Goal: Task Accomplishment & Management: Manage account settings

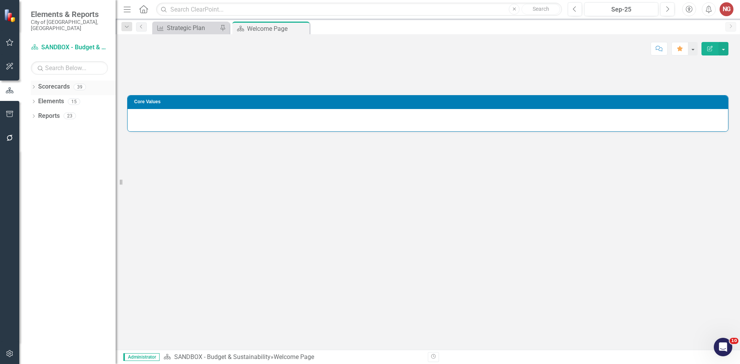
click at [35, 86] on icon "Dropdown" at bounding box center [33, 88] width 5 height 4
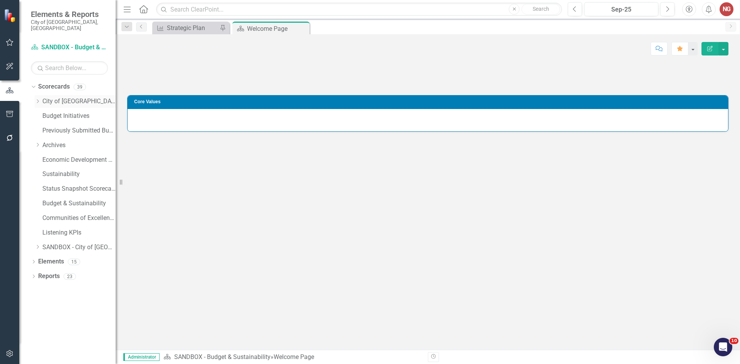
click at [40, 98] on div "Dropdown" at bounding box center [38, 101] width 6 height 7
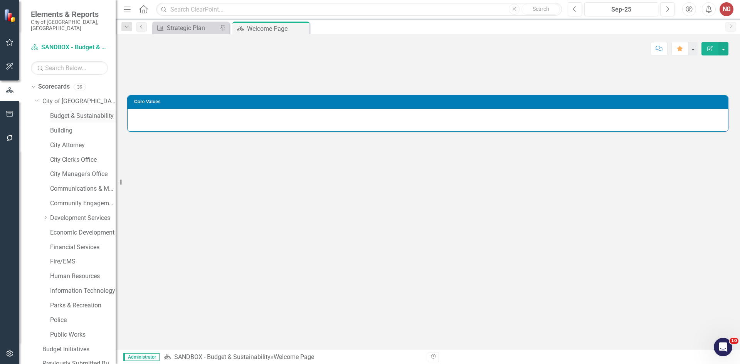
click at [57, 112] on link "Budget & Sustainability" at bounding box center [83, 116] width 66 height 9
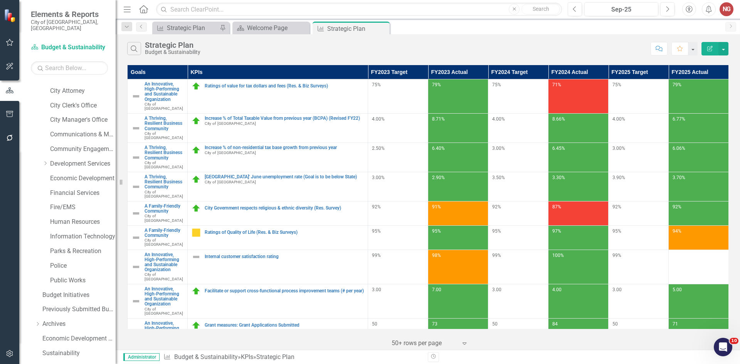
scroll to position [148, 0]
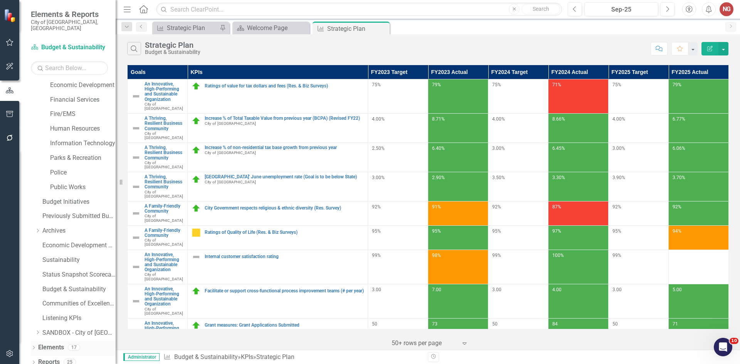
click at [33, 347] on icon "Dropdown" at bounding box center [33, 349] width 5 height 4
click at [31, 345] on icon "Dropdown" at bounding box center [32, 347] width 4 height 5
click at [33, 361] on icon "Dropdown" at bounding box center [33, 363] width 5 height 4
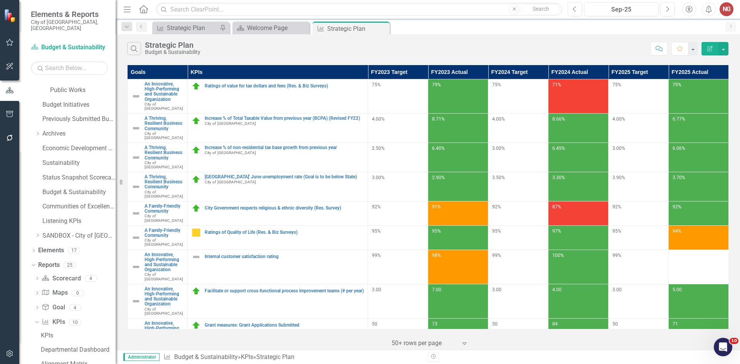
scroll to position [387, 0]
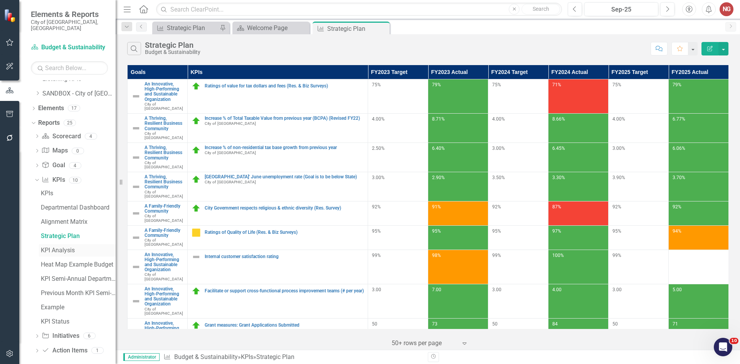
click at [57, 244] on link "KPI Analysis" at bounding box center [77, 250] width 77 height 12
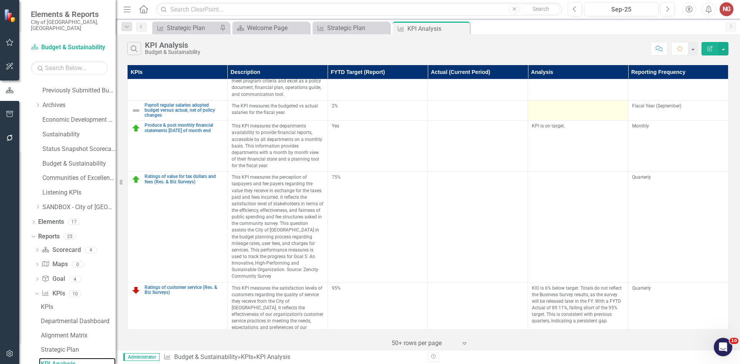
scroll to position [154, 0]
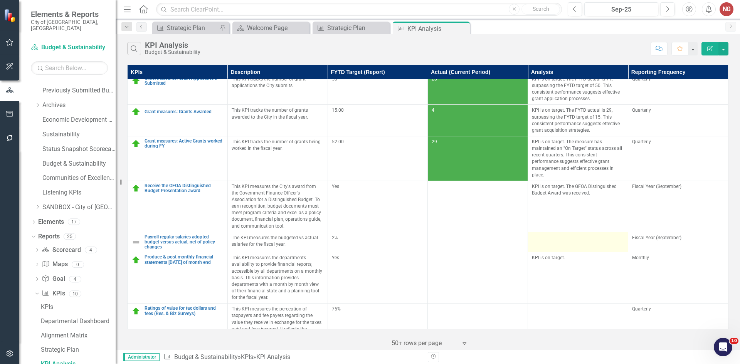
click at [556, 243] on div at bounding box center [578, 239] width 92 height 9
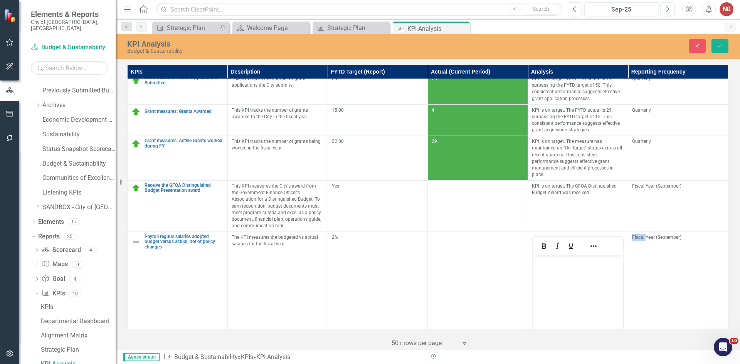
scroll to position [0, 0]
click at [545, 257] on p "Rich Text Area. Press ALT-0 for help." at bounding box center [578, 261] width 87 height 9
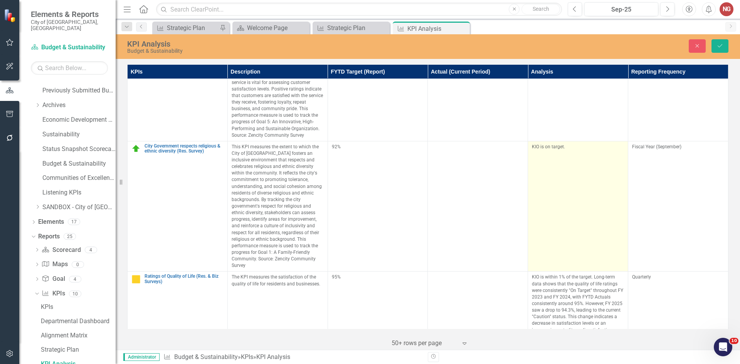
scroll to position [713, 0]
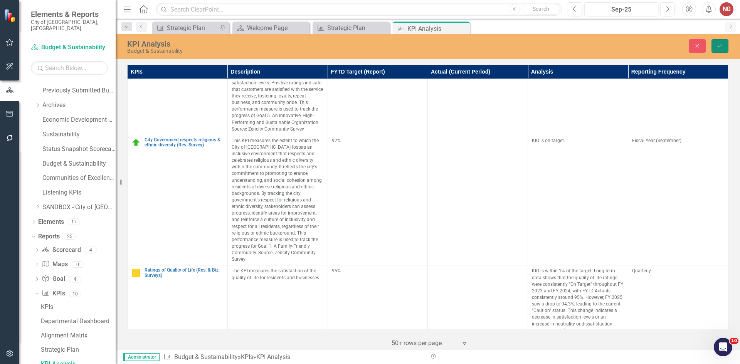
click at [719, 46] on icon "Save" at bounding box center [720, 45] width 7 height 5
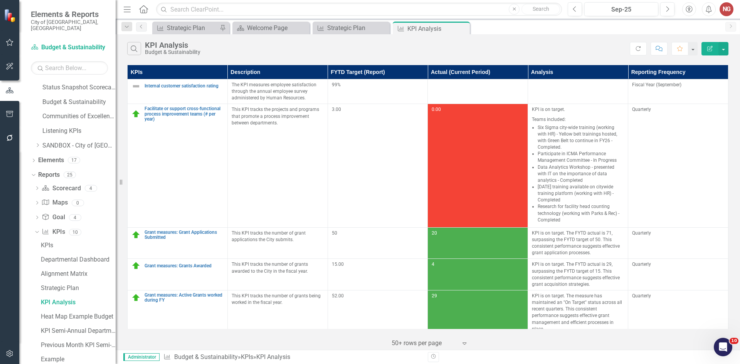
scroll to position [387, 0]
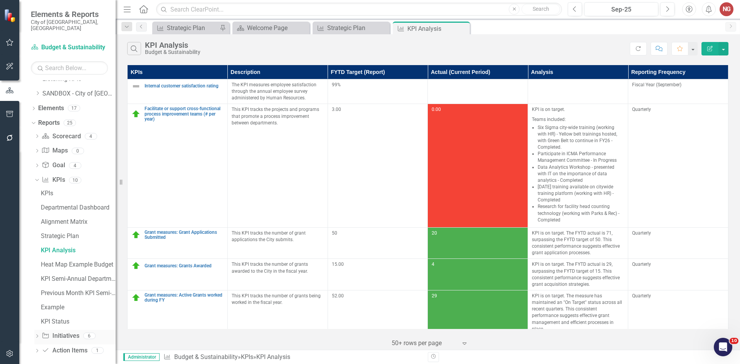
click at [35, 335] on icon "Dropdown" at bounding box center [36, 337] width 5 height 4
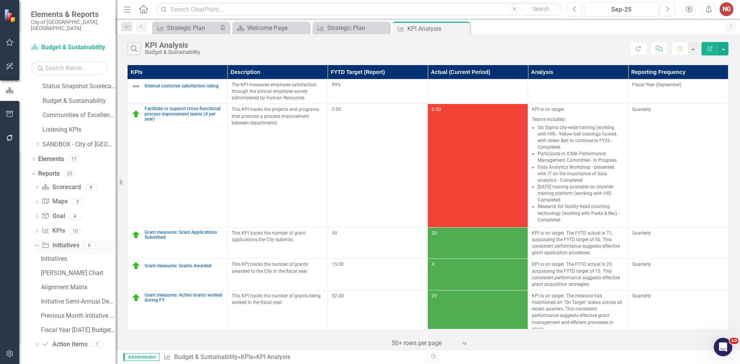
scroll to position [330, 0]
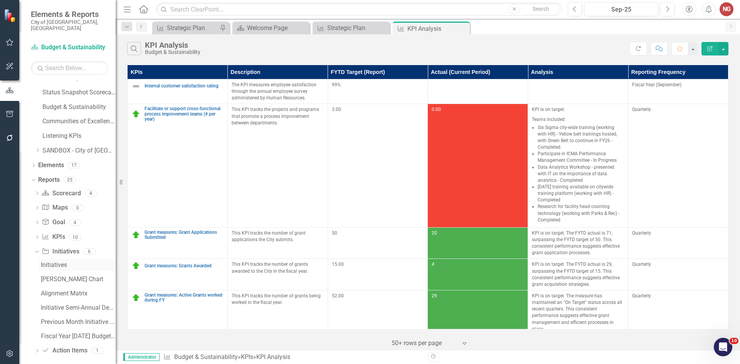
click at [42, 262] on div "Initiatives" at bounding box center [78, 265] width 75 height 7
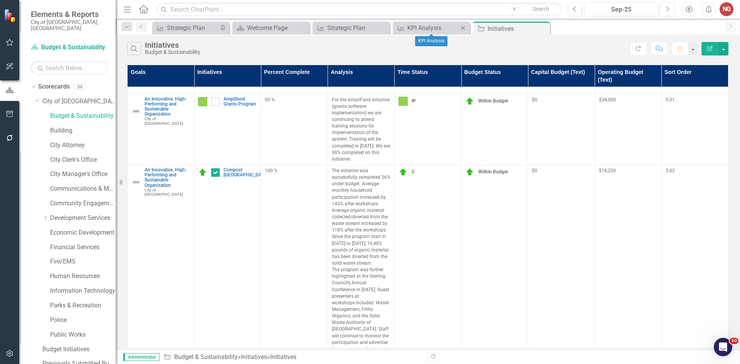
click at [466, 27] on icon "Close" at bounding box center [463, 28] width 8 height 6
click at [462, 27] on icon "Close" at bounding box center [463, 28] width 8 height 6
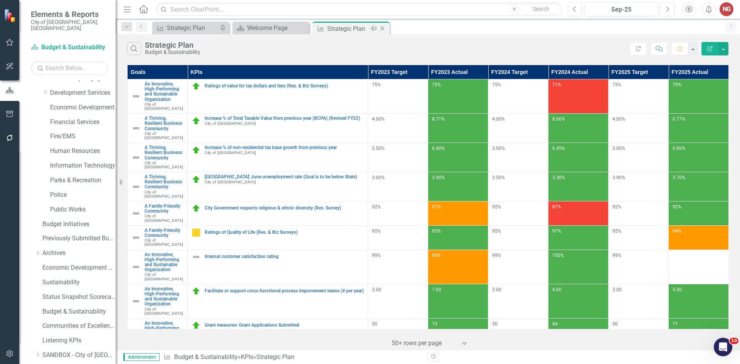
click at [384, 28] on icon "Close" at bounding box center [383, 28] width 8 height 6
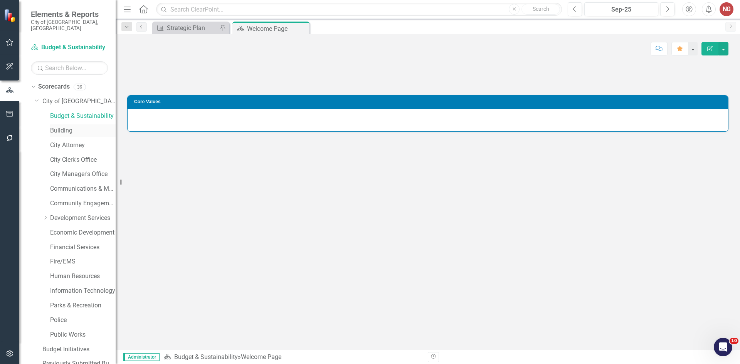
click at [58, 126] on link "Building" at bounding box center [83, 130] width 66 height 9
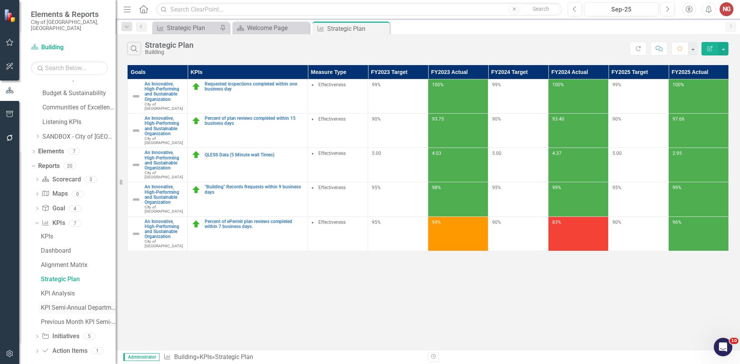
scroll to position [344, 0]
click at [45, 290] on div "KPI Analysis" at bounding box center [78, 293] width 75 height 7
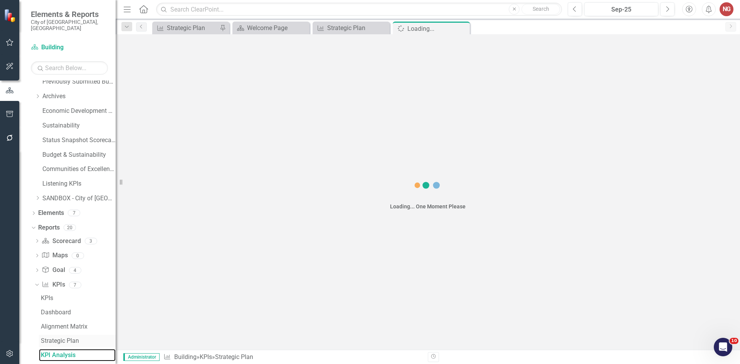
scroll to position [273, 0]
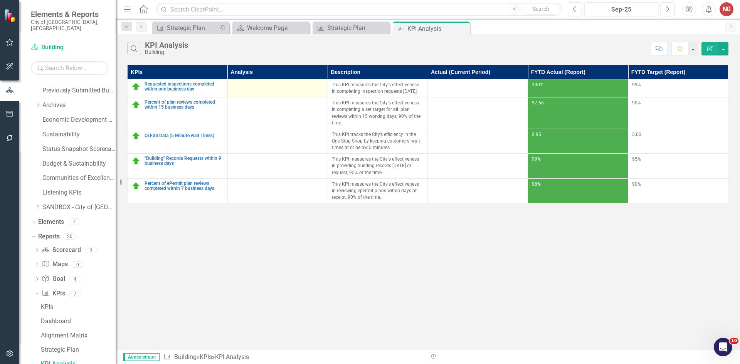
click at [265, 92] on td at bounding box center [278, 88] width 100 height 18
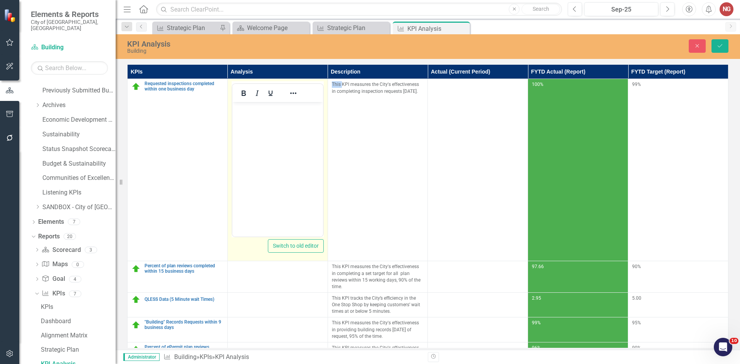
scroll to position [0, 0]
click at [246, 125] on body "Rich Text Area. Press ALT-0 for help." at bounding box center [277, 160] width 91 height 116
click at [259, 108] on p "KPI is on target." at bounding box center [277, 108] width 87 height 9
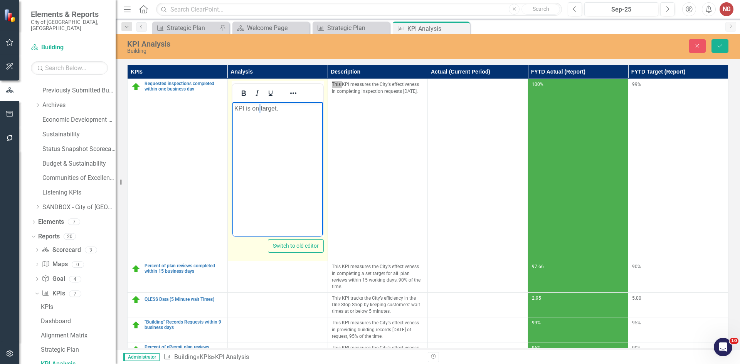
copy p "KPI is on target."
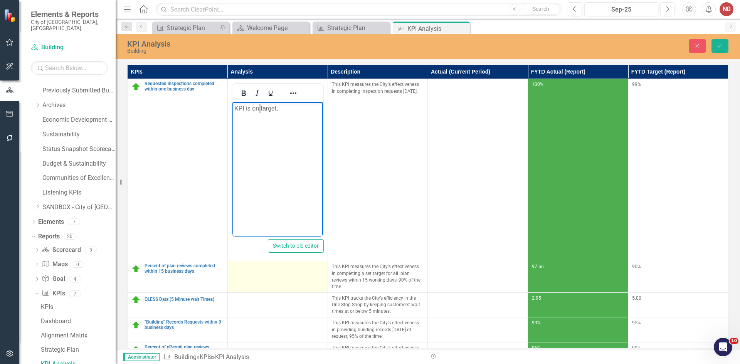
click at [257, 277] on td at bounding box center [278, 277] width 100 height 32
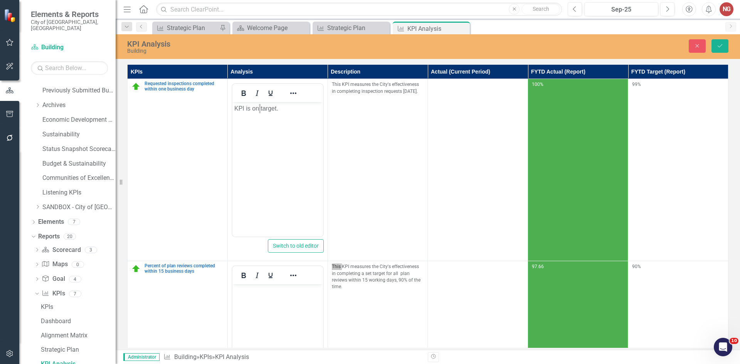
click at [252, 297] on body "Rich Text Area. Press ALT-0 for help." at bounding box center [277, 343] width 91 height 116
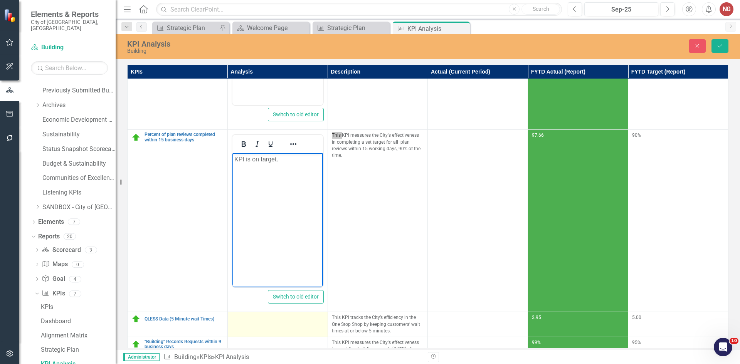
scroll to position [176, 0]
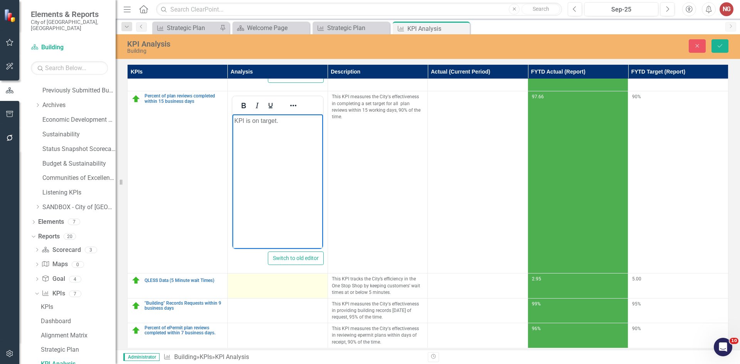
click at [252, 291] on td at bounding box center [278, 286] width 100 height 25
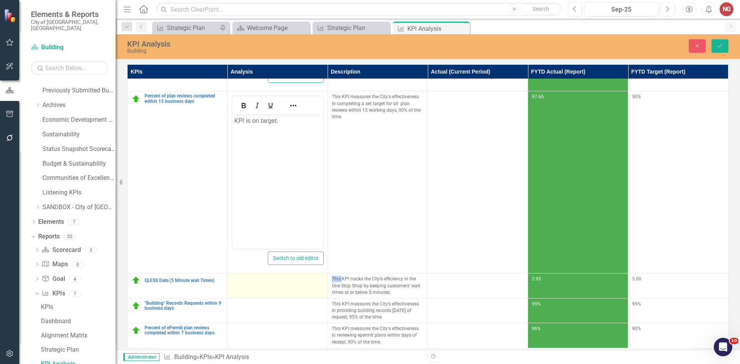
click at [252, 291] on td at bounding box center [278, 286] width 100 height 25
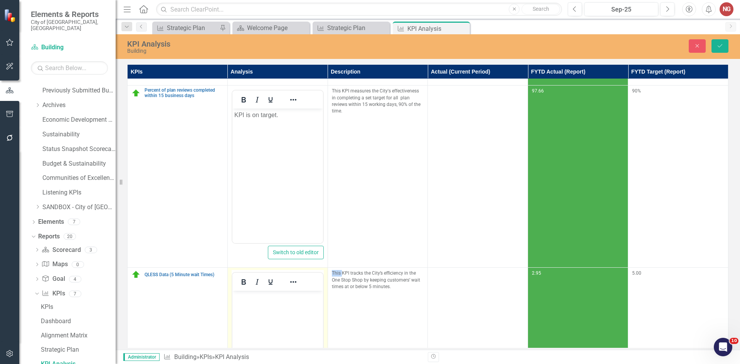
scroll to position [0, 0]
click at [247, 307] on body "Rich Text Area. Press ALT-0 for help." at bounding box center [277, 349] width 91 height 116
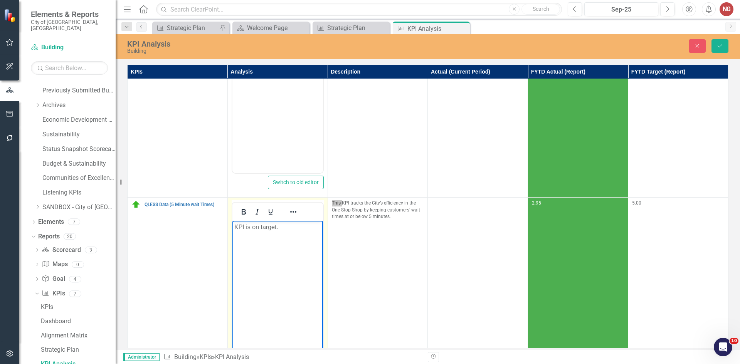
scroll to position [334, 0]
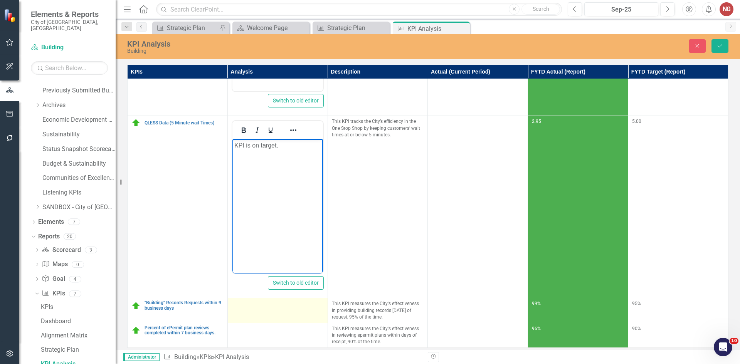
click at [248, 307] on td at bounding box center [278, 310] width 100 height 25
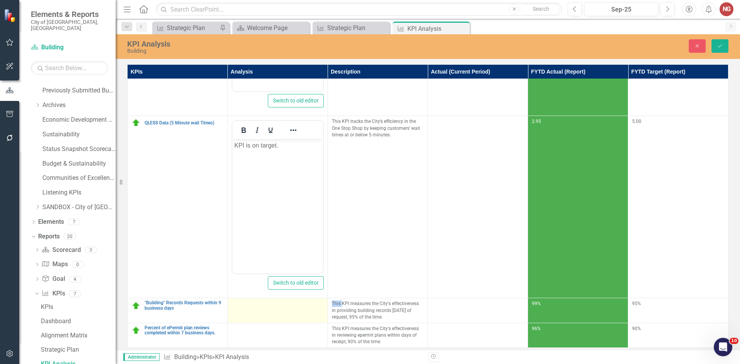
click at [248, 307] on td at bounding box center [278, 310] width 100 height 25
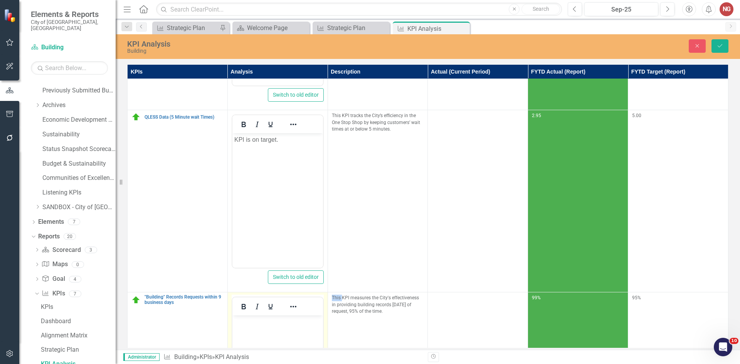
scroll to position [0, 0]
click at [245, 323] on p "Rich Text Area. Press ALT-0 for help." at bounding box center [277, 322] width 87 height 9
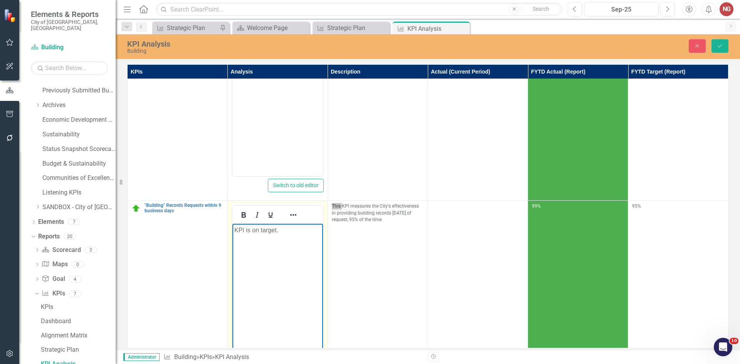
scroll to position [491, 0]
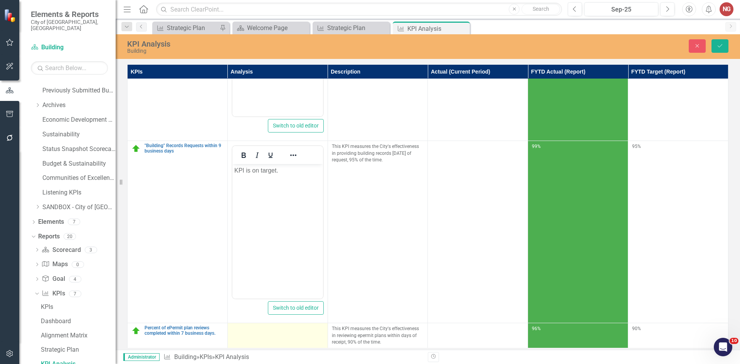
click at [250, 326] on div at bounding box center [278, 330] width 92 height 9
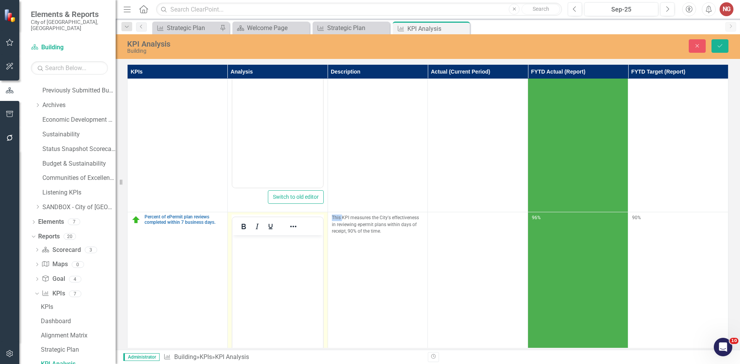
scroll to position [649, 0]
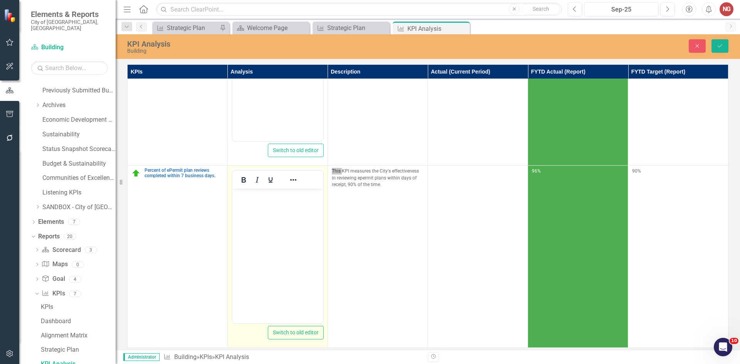
click at [253, 219] on body "Rich Text Area. Press ALT-0 for help." at bounding box center [277, 247] width 91 height 116
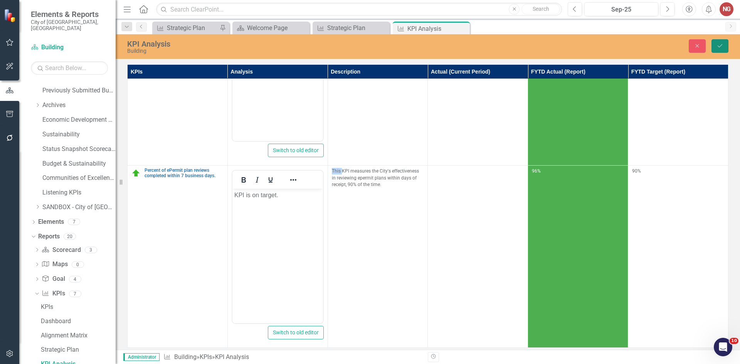
click at [723, 46] on button "Save" at bounding box center [720, 45] width 17 height 13
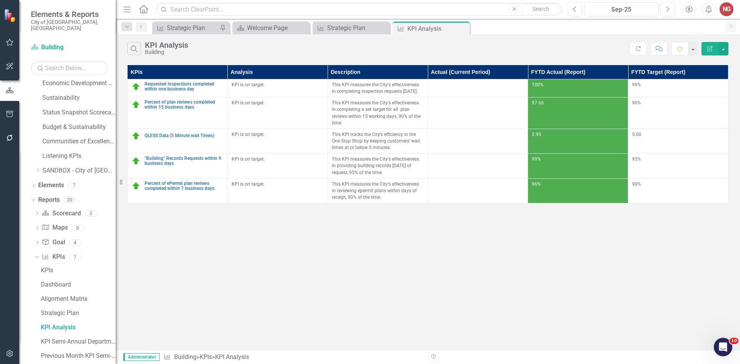
scroll to position [344, 0]
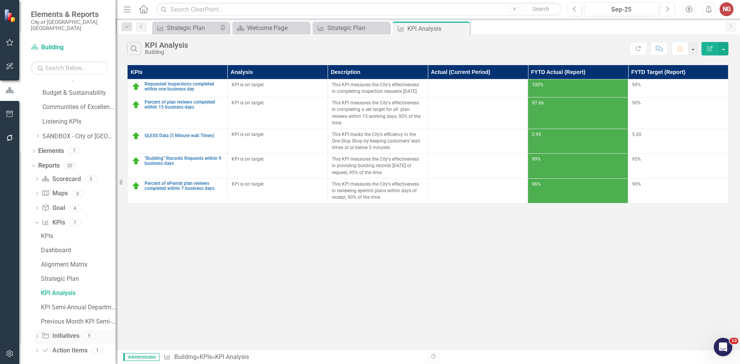
click at [34, 330] on div "Dropdown Initiative Initiatives 5" at bounding box center [74, 337] width 81 height 15
click at [37, 335] on icon "Dropdown" at bounding box center [36, 337] width 5 height 4
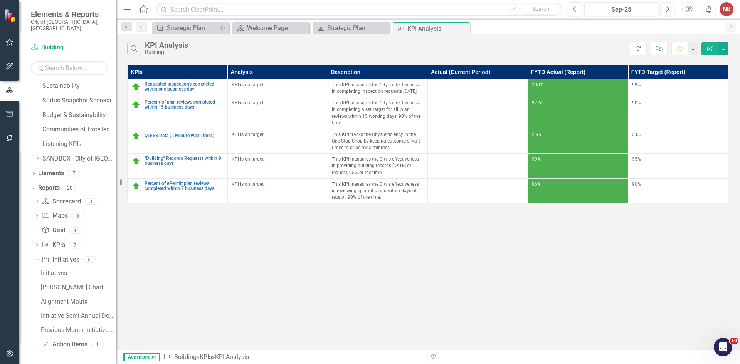
scroll to position [316, 0]
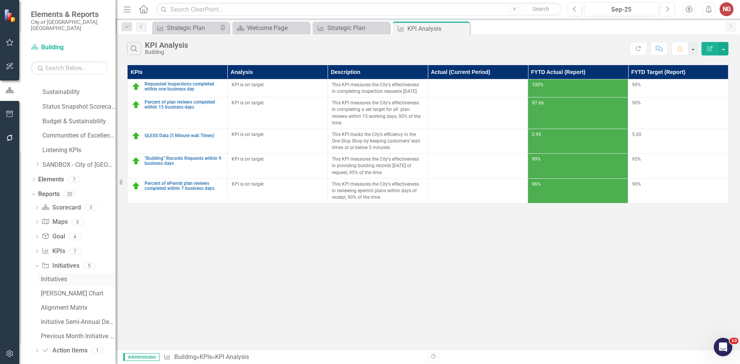
click at [61, 276] on div "Initiatives" at bounding box center [78, 279] width 75 height 7
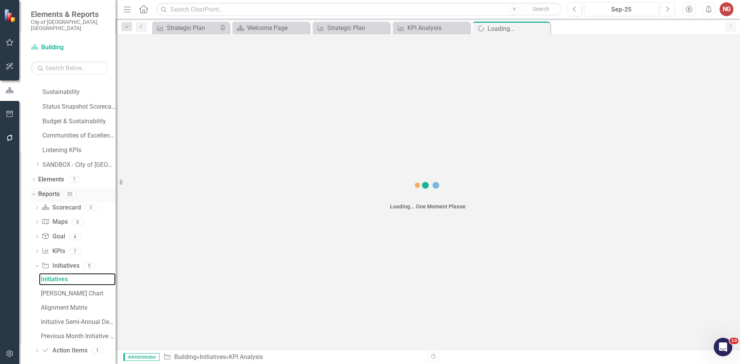
scroll to position [231, 0]
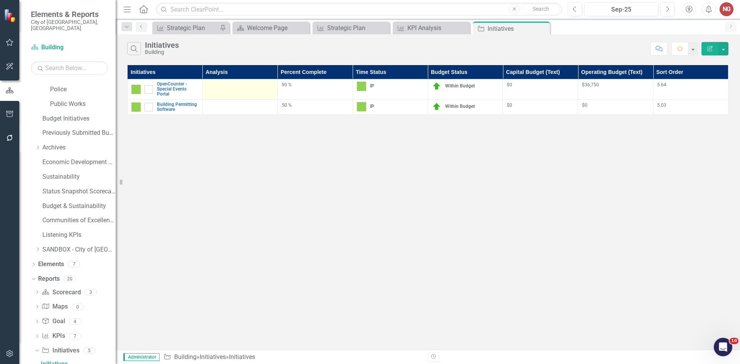
click at [234, 89] on div at bounding box center [240, 86] width 67 height 9
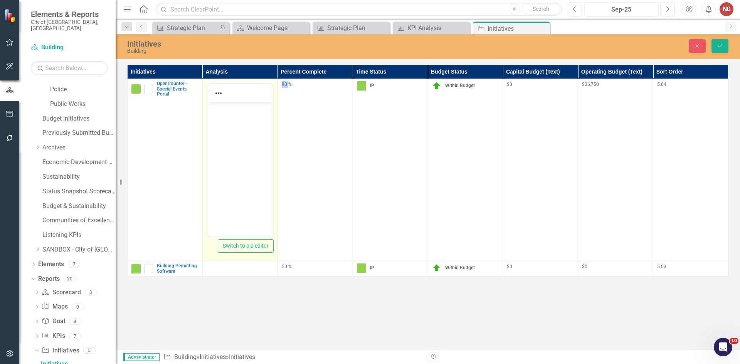
scroll to position [0, 0]
click at [228, 119] on body "Rich Text Area. Press ALT-0 for help." at bounding box center [240, 160] width 66 height 116
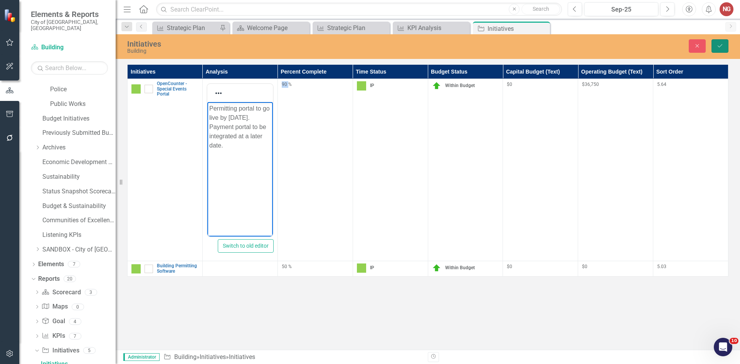
click at [719, 49] on button "Save" at bounding box center [720, 45] width 17 height 13
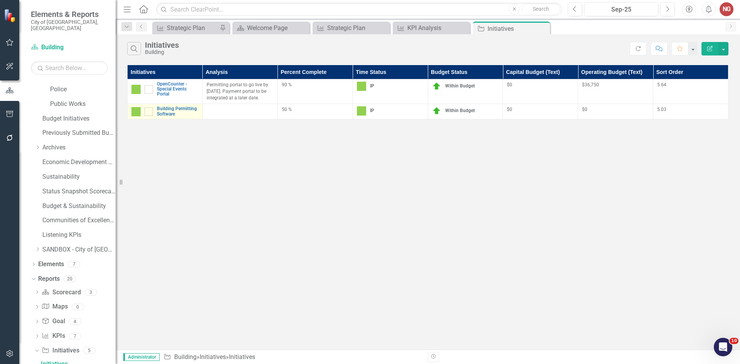
click at [0, 0] on link "Edit Edit Initiative" at bounding box center [0, 0] width 0 height 0
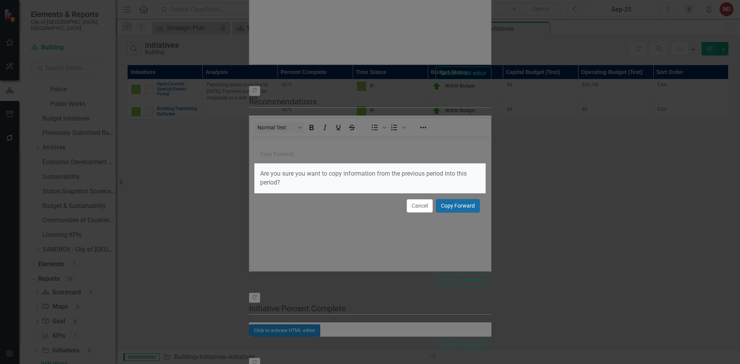
click at [457, 206] on button "Copy Forward" at bounding box center [458, 205] width 44 height 13
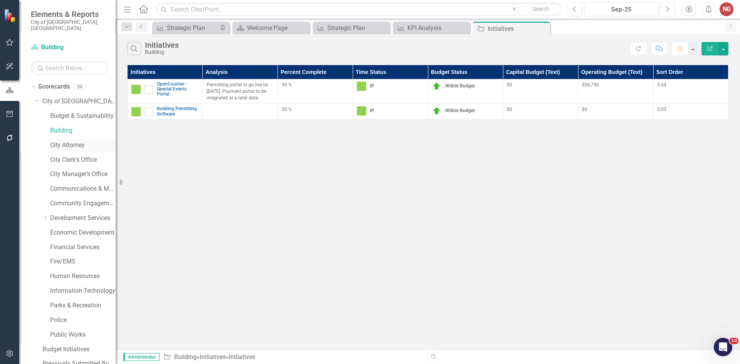
click at [62, 141] on link "City Attorney" at bounding box center [83, 145] width 66 height 9
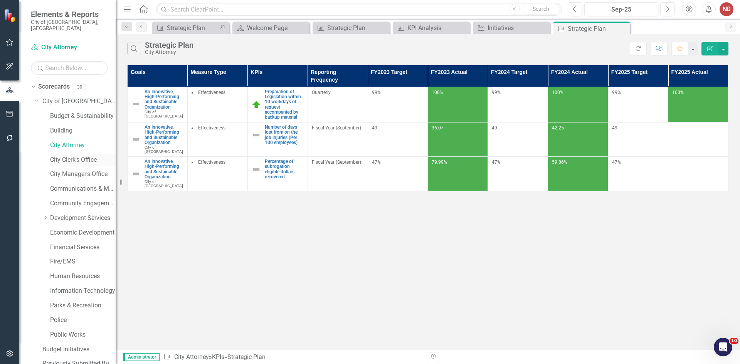
click at [56, 156] on link "City Clerk's Office" at bounding box center [83, 160] width 66 height 9
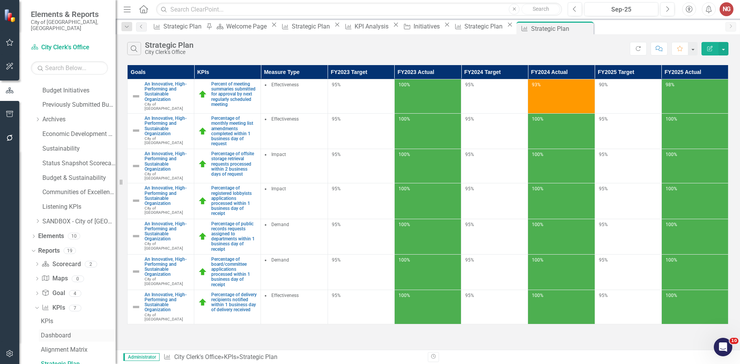
scroll to position [344, 0]
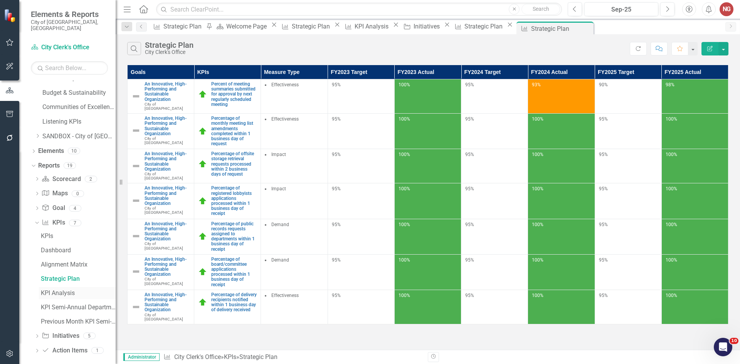
click at [46, 290] on div "KPI Analysis" at bounding box center [78, 293] width 75 height 7
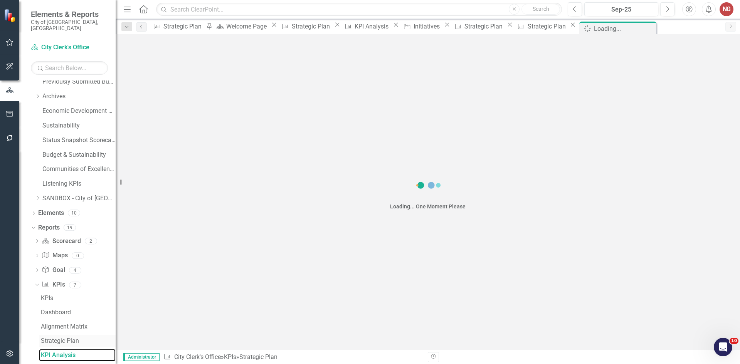
scroll to position [273, 0]
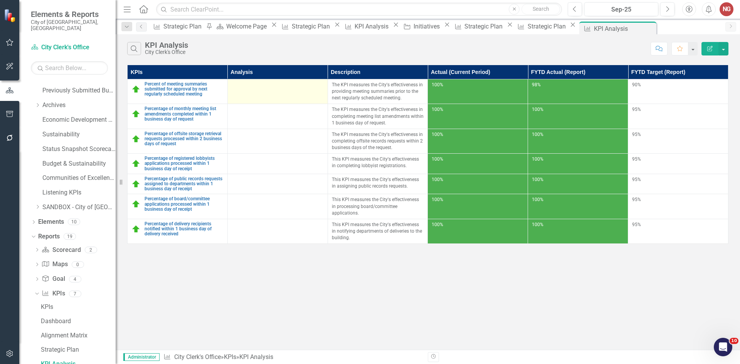
click at [263, 95] on td at bounding box center [278, 91] width 100 height 25
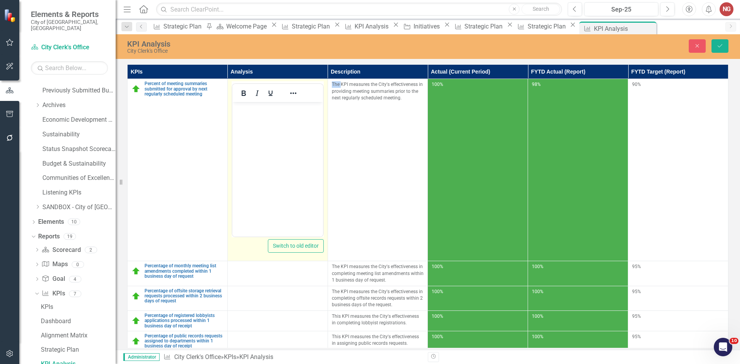
scroll to position [0, 0]
click at [258, 149] on body "Rich Text Area. Press ALT-0 for help." at bounding box center [277, 160] width 91 height 116
click at [255, 113] on p "KPI is on target." at bounding box center [277, 108] width 87 height 9
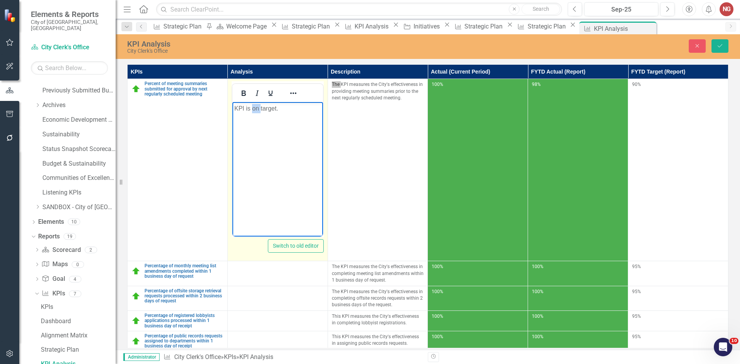
copy p "KPI is on target."
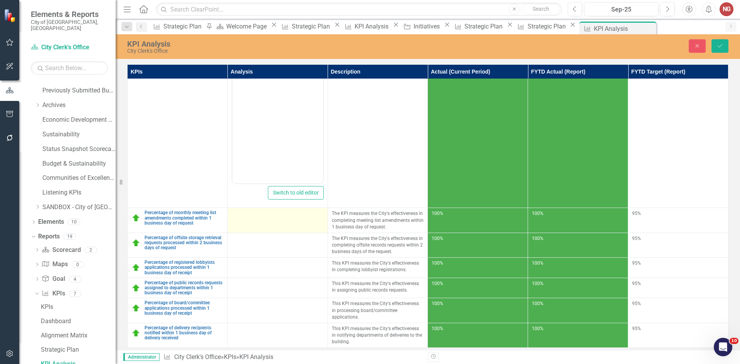
click at [253, 211] on div at bounding box center [278, 215] width 92 height 9
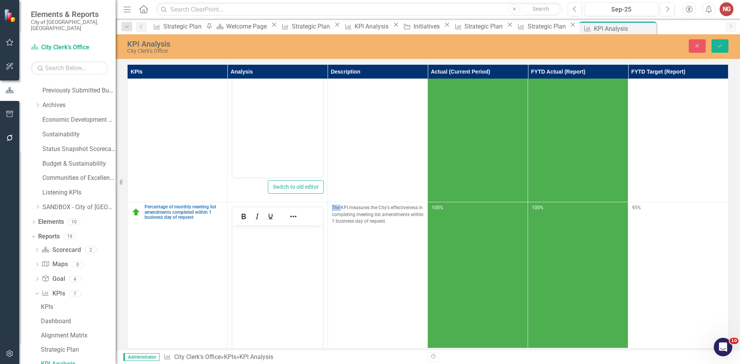
scroll to position [0, 0]
click at [253, 231] on p "Rich Text Area. Press ALT-0 for help." at bounding box center [277, 232] width 87 height 9
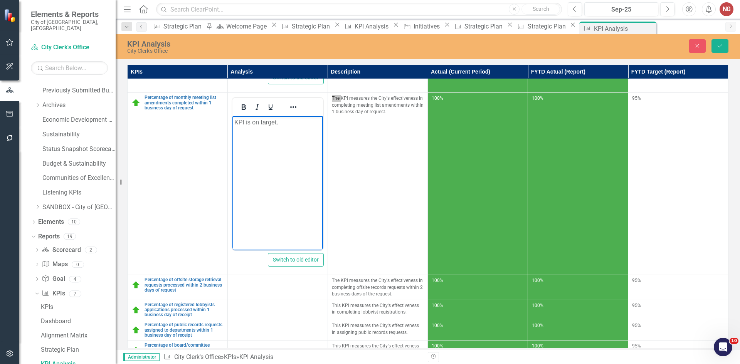
scroll to position [216, 0]
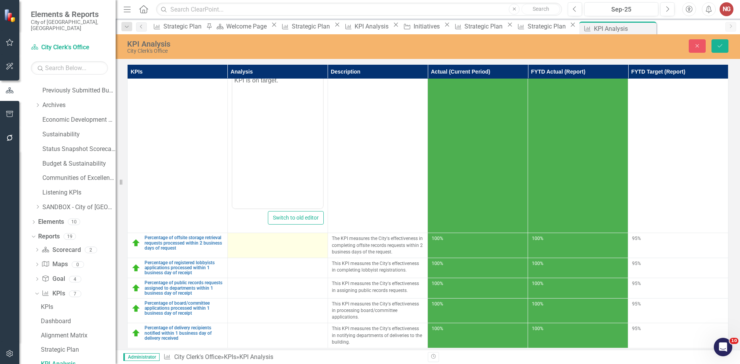
click at [256, 250] on td at bounding box center [278, 245] width 100 height 25
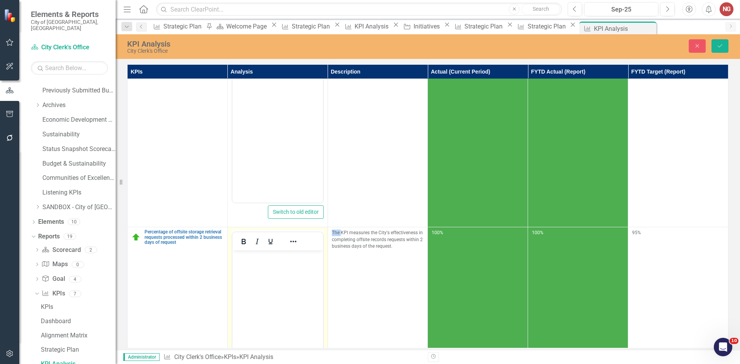
scroll to position [0, 0]
click at [255, 260] on p "Rich Text Area. Press ALT-0 for help." at bounding box center [277, 257] width 87 height 9
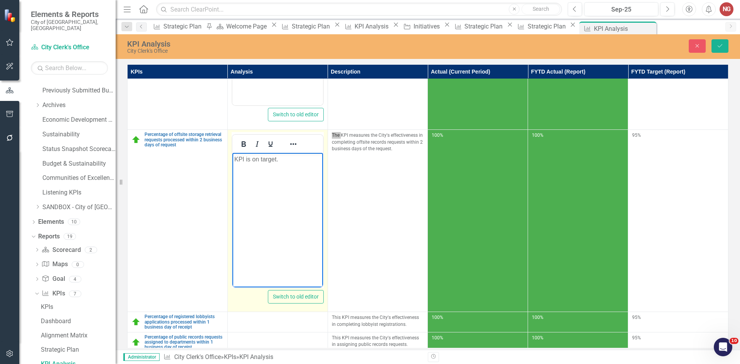
scroll to position [374, 0]
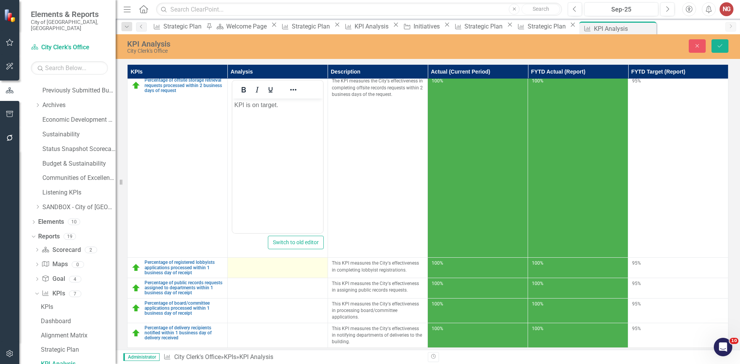
click at [246, 270] on td at bounding box center [278, 268] width 100 height 20
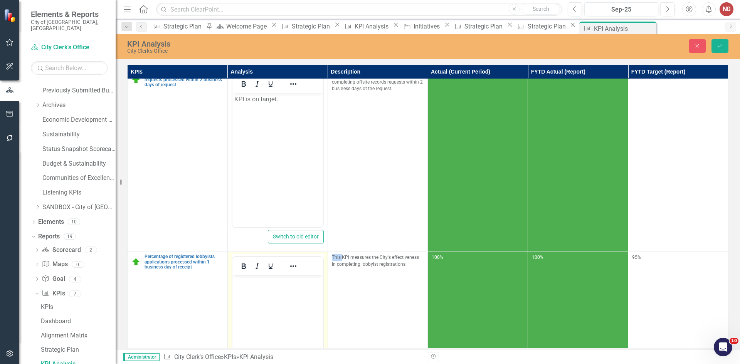
scroll to position [0, 0]
click at [246, 271] on button "Bold" at bounding box center [243, 266] width 13 height 11
click at [248, 278] on p "﻿" at bounding box center [277, 281] width 87 height 9
click at [246, 268] on icon "Bold" at bounding box center [243, 266] width 9 height 9
drag, startPoint x: 246, startPoint y: 282, endPoint x: 260, endPoint y: 283, distance: 13.5
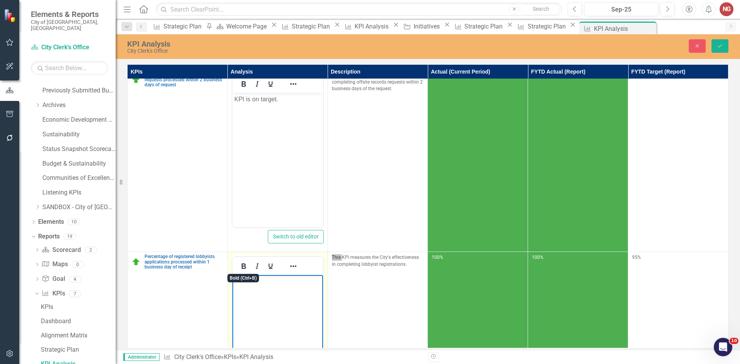
click at [246, 283] on p "﻿" at bounding box center [277, 281] width 87 height 9
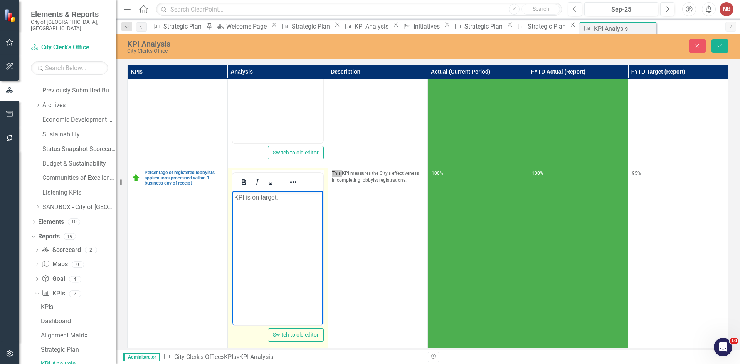
scroll to position [536, 0]
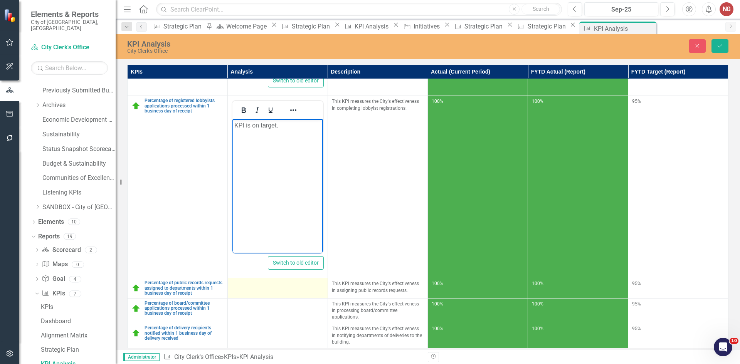
click at [270, 282] on div at bounding box center [278, 285] width 92 height 9
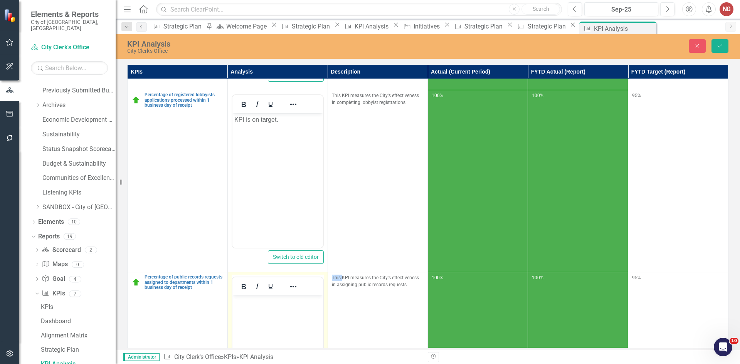
scroll to position [0, 0]
click at [259, 303] on p "Rich Text Area. Press ALT-0 for help." at bounding box center [277, 302] width 87 height 9
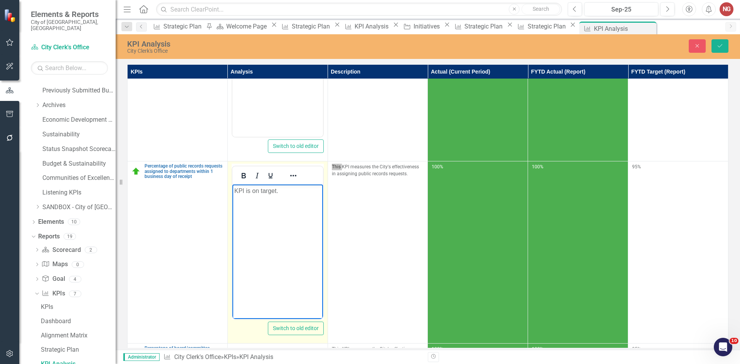
scroll to position [698, 0]
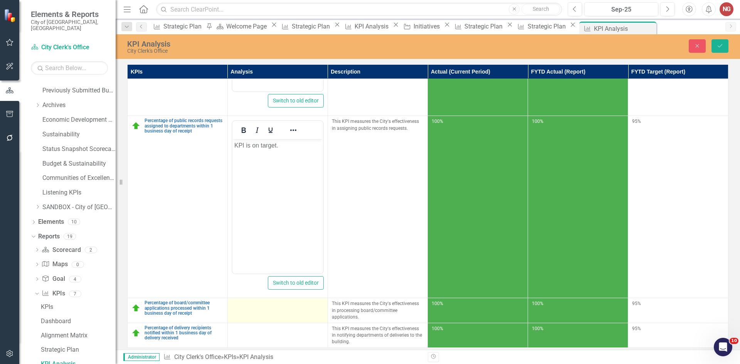
click at [260, 301] on div at bounding box center [278, 305] width 92 height 9
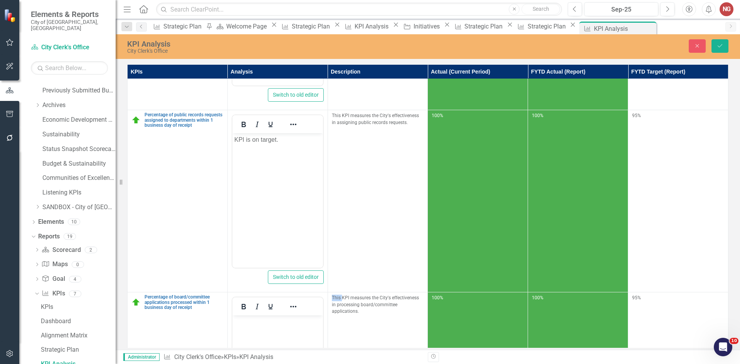
scroll to position [0, 0]
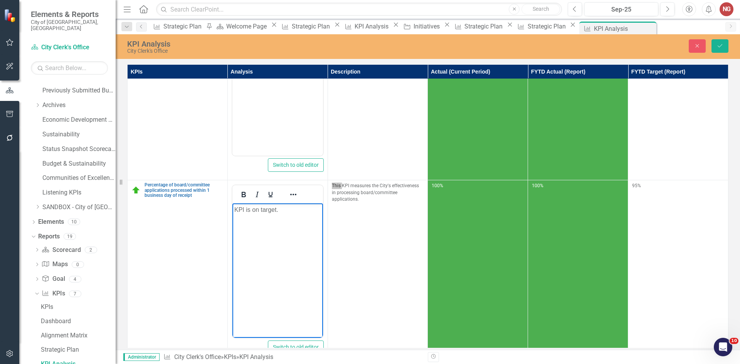
scroll to position [856, 0]
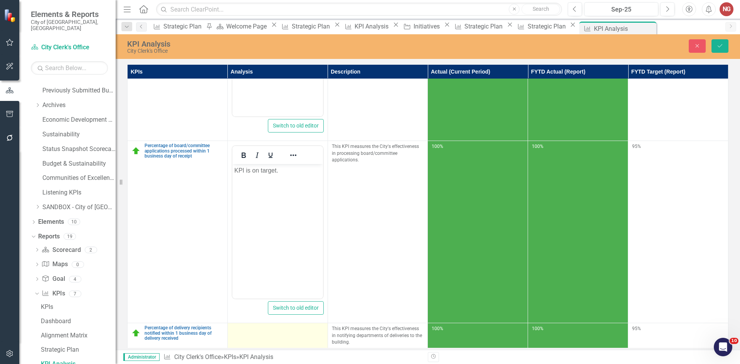
click at [260, 330] on td at bounding box center [278, 336] width 100 height 25
click at [260, 329] on div at bounding box center [278, 330] width 92 height 9
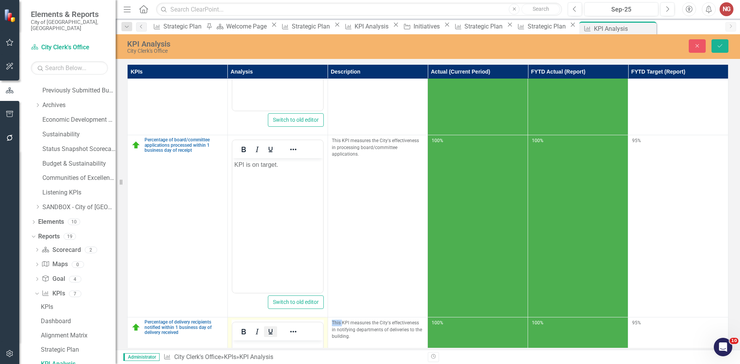
scroll to position [1013, 0]
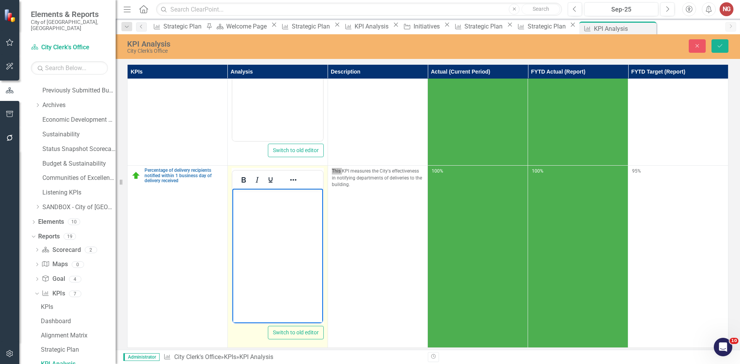
click at [252, 210] on body "Rich Text Area. Press ALT-0 for help." at bounding box center [277, 247] width 91 height 116
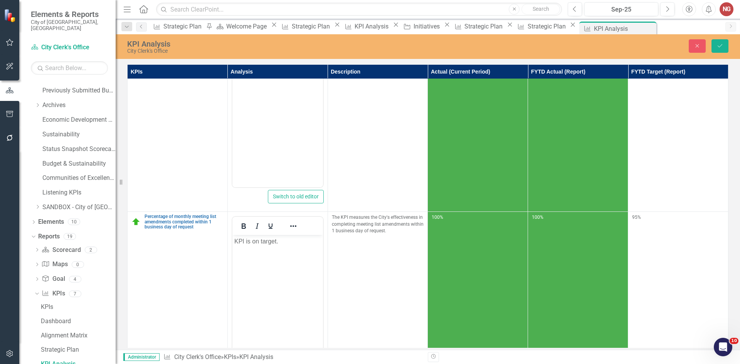
scroll to position [0, 0]
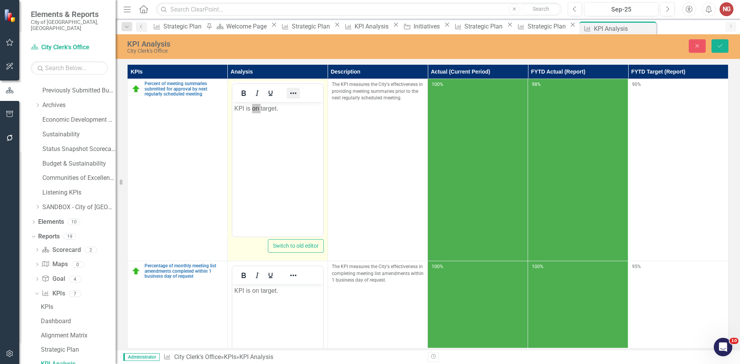
click at [294, 91] on icon "Reveal or hide additional toolbar items" at bounding box center [293, 93] width 9 height 9
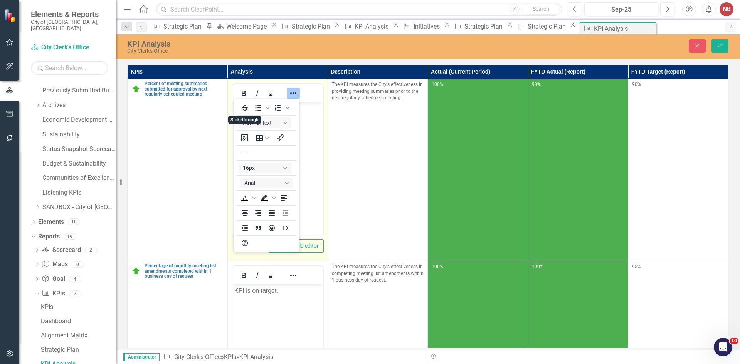
click at [307, 127] on body "KPI is on target." at bounding box center [277, 160] width 91 height 116
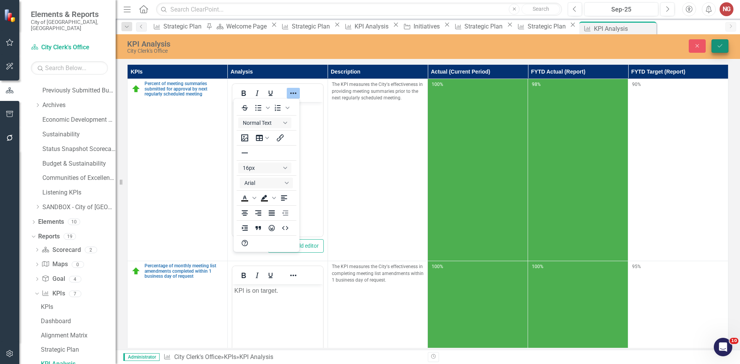
click at [724, 42] on button "Save" at bounding box center [720, 45] width 17 height 13
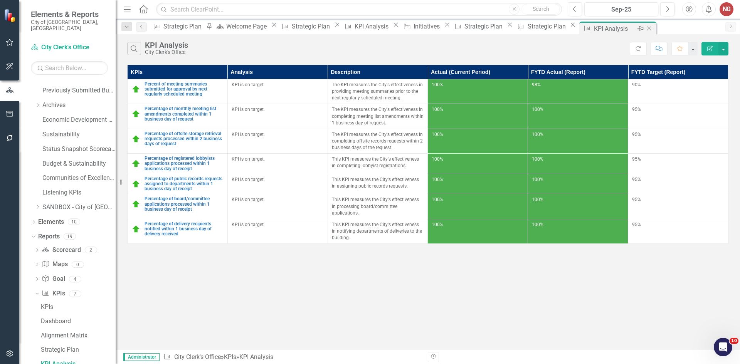
click at [653, 29] on icon "Close" at bounding box center [650, 28] width 8 height 6
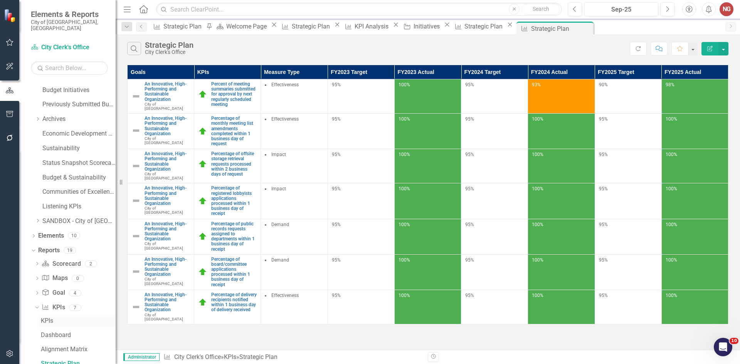
scroll to position [344, 0]
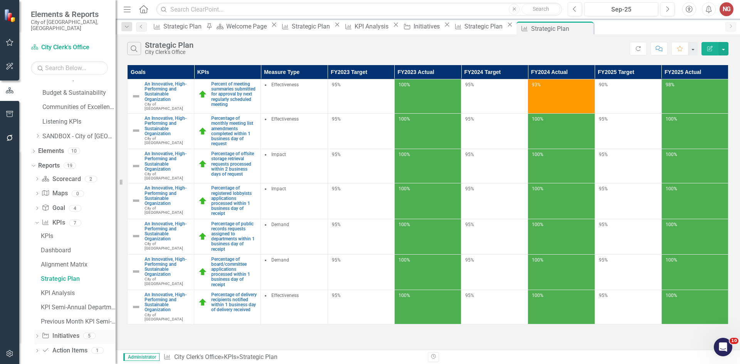
click at [38, 334] on div "Dropdown" at bounding box center [36, 337] width 5 height 7
click at [47, 276] on div "Initiatives" at bounding box center [78, 279] width 75 height 7
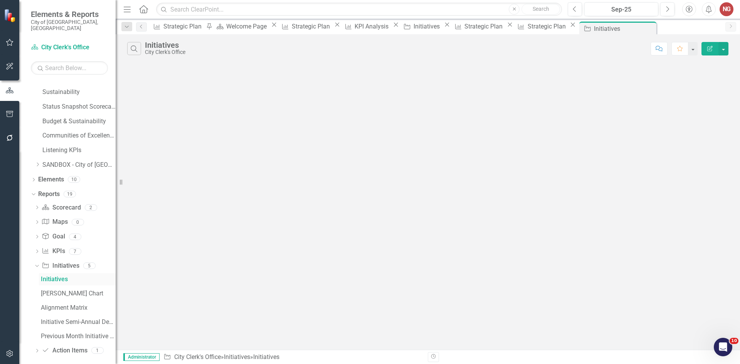
scroll to position [231, 0]
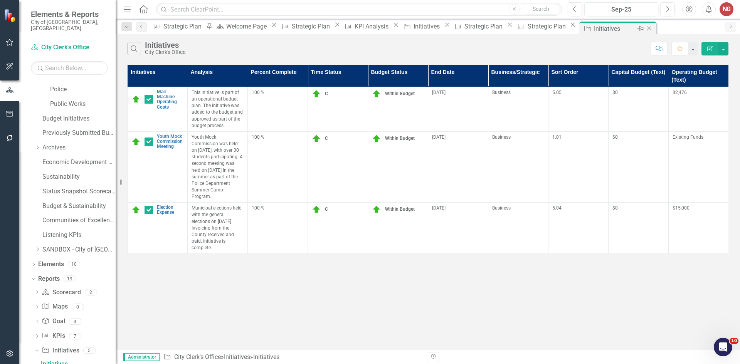
click at [653, 29] on icon "Close" at bounding box center [650, 28] width 8 height 6
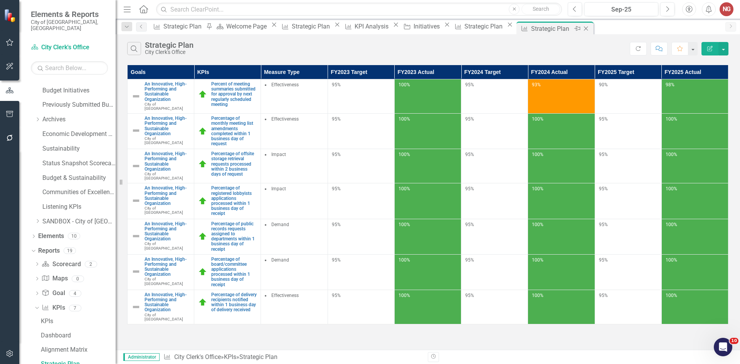
click at [590, 26] on icon "Close" at bounding box center [586, 28] width 8 height 6
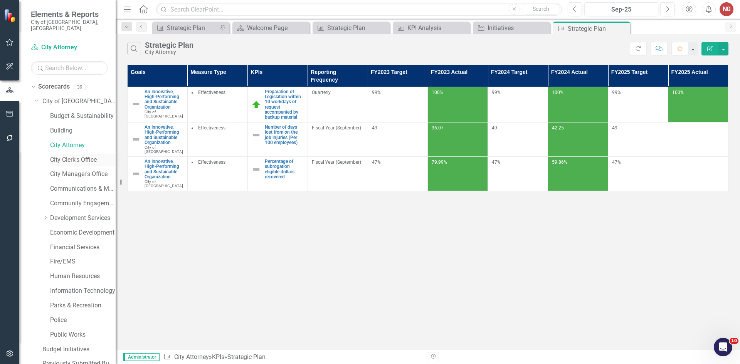
click at [66, 156] on link "City Clerk's Office" at bounding box center [83, 160] width 66 height 9
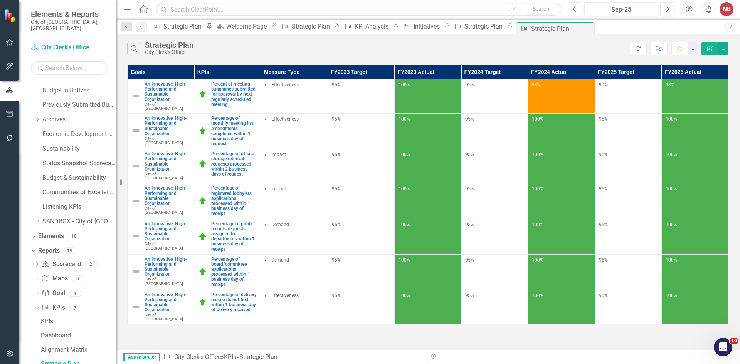
scroll to position [129, 0]
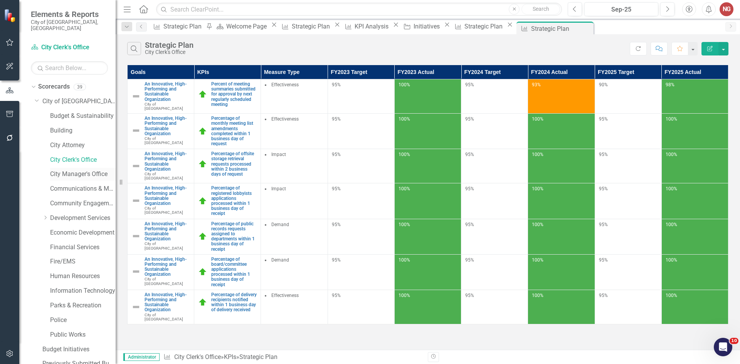
click at [54, 170] on link "City Manager's Office" at bounding box center [83, 174] width 66 height 9
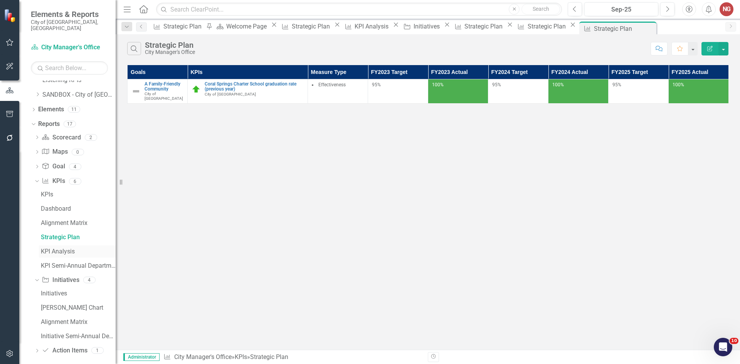
click at [53, 248] on div "KPI Analysis" at bounding box center [78, 251] width 75 height 7
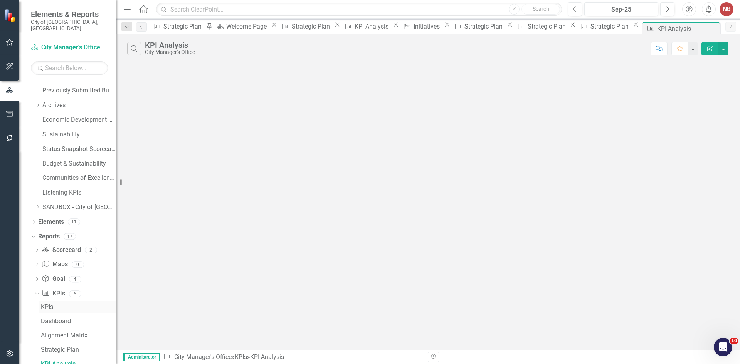
click at [47, 301] on link "KPIs" at bounding box center [77, 307] width 77 height 12
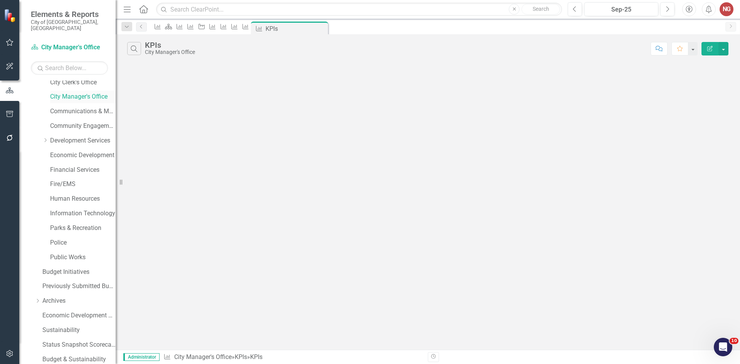
click at [77, 93] on link "City Manager's Office" at bounding box center [83, 97] width 66 height 9
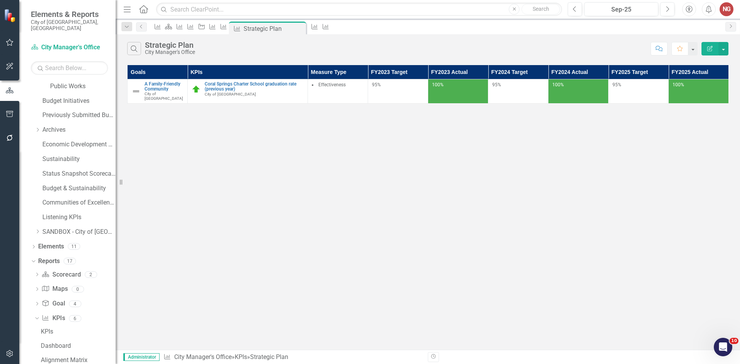
scroll to position [259, 0]
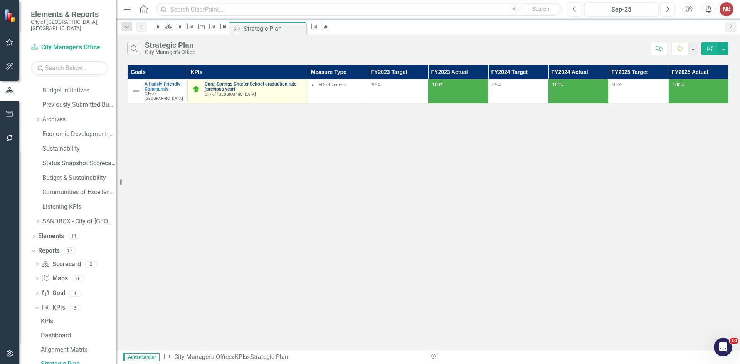
click at [224, 88] on link "Coral Springs Charter School graduation rate (previous year)" at bounding box center [254, 87] width 99 height 10
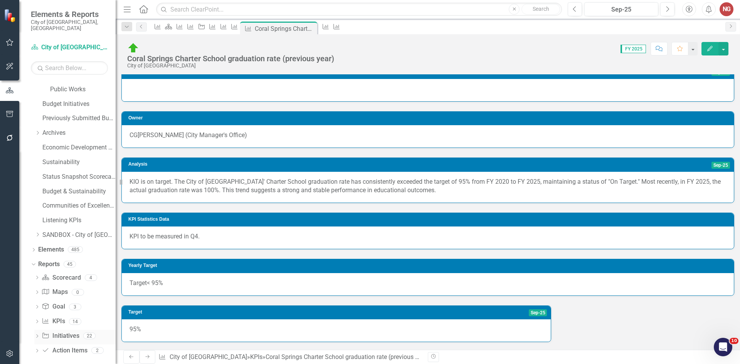
click at [35, 335] on icon "Dropdown" at bounding box center [36, 337] width 5 height 4
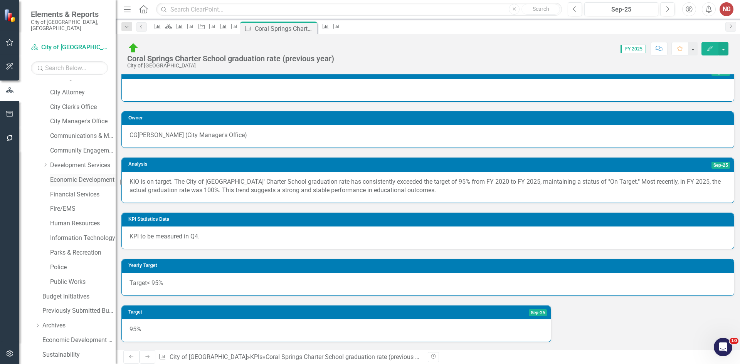
scroll to position [32, 0]
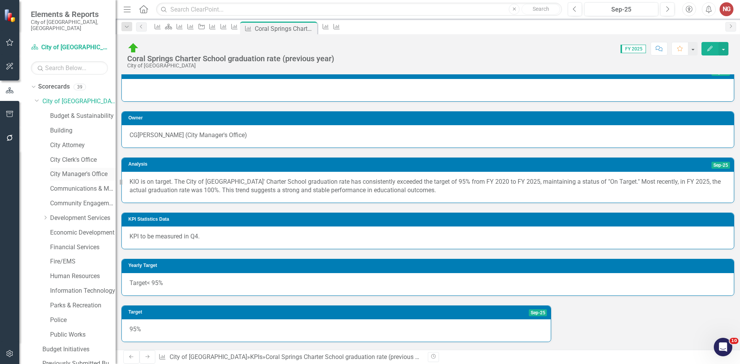
click at [63, 170] on link "City Manager's Office" at bounding box center [83, 174] width 66 height 9
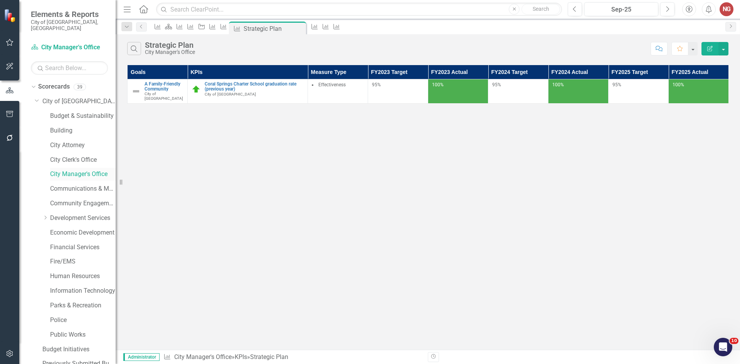
scroll to position [125, 0]
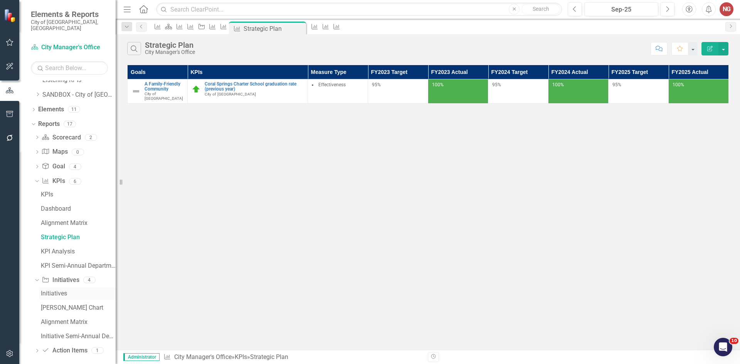
click at [56, 290] on div "Initiatives" at bounding box center [78, 293] width 75 height 7
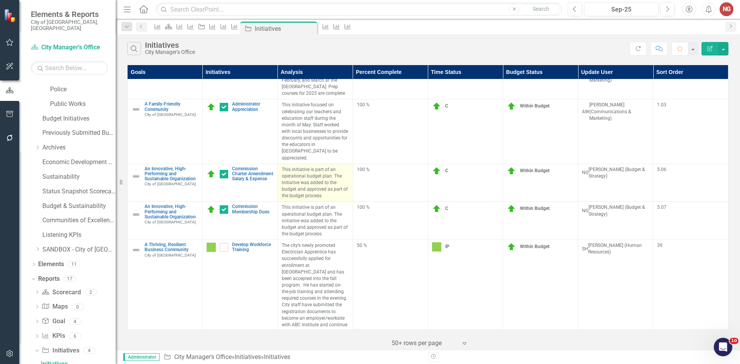
scroll to position [116, 0]
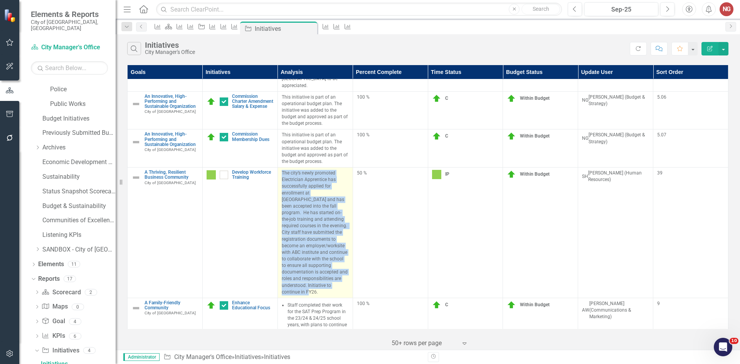
drag, startPoint x: 283, startPoint y: 173, endPoint x: 332, endPoint y: 285, distance: 121.6
click at [332, 285] on p "The city’s newly promoted Electrician Apprentice has successfully applied for e…" at bounding box center [315, 233] width 67 height 126
copy p "The city’s newly promoted Electrician Apprentice has successfully applied for e…"
